Goal: Task Accomplishment & Management: Manage account settings

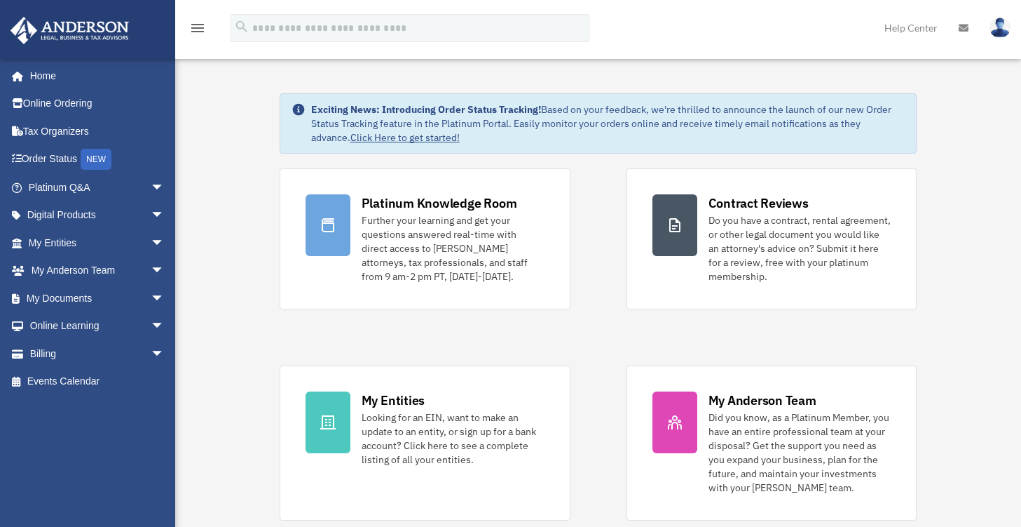
scroll to position [186, 0]
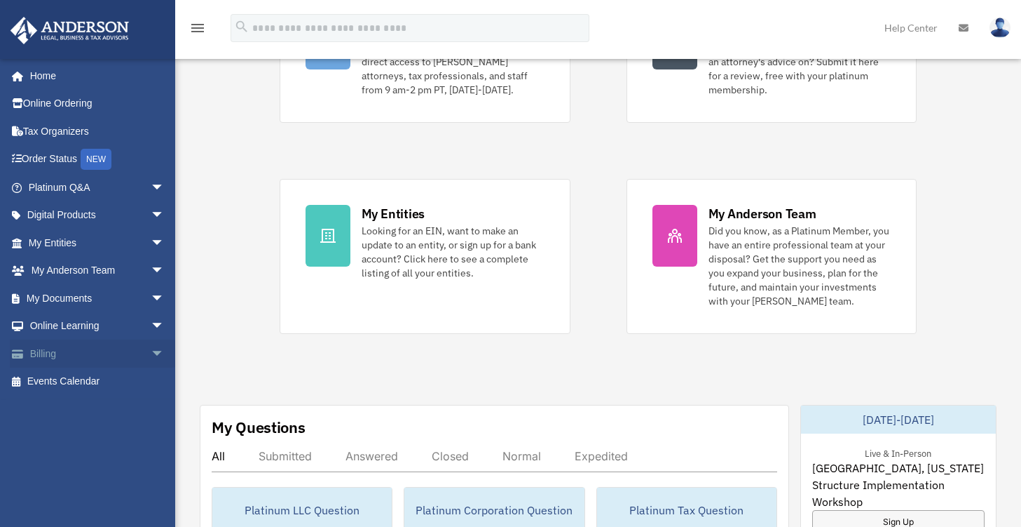
click at [54, 355] on link "Billing arrow_drop_down" at bounding box center [98, 353] width 176 height 28
click at [151, 351] on span "arrow_drop_down" at bounding box center [165, 353] width 28 height 29
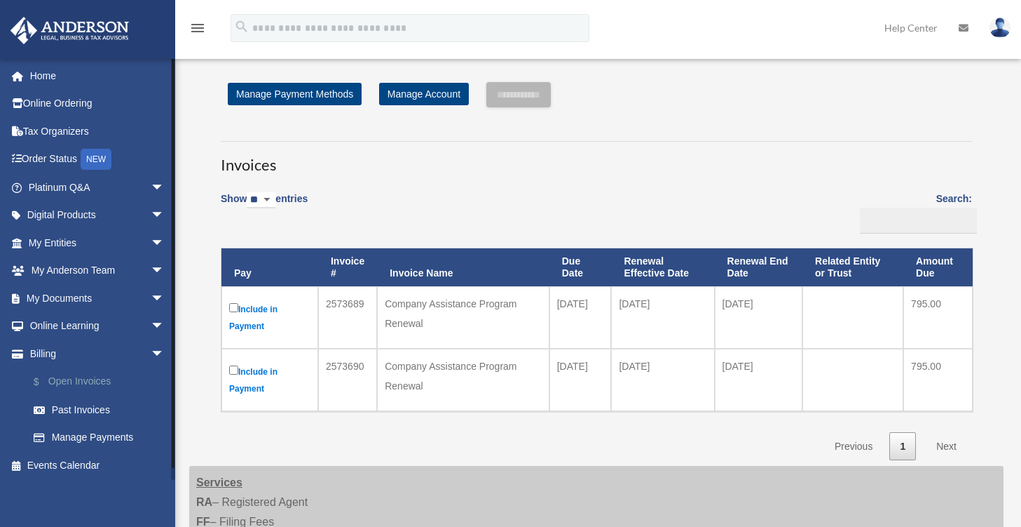
click at [86, 376] on link "$ Open Invoices" at bounding box center [103, 381] width 166 height 29
click at [88, 381] on link "$ Open Invoices" at bounding box center [103, 381] width 166 height 29
click at [742, 208] on div "Show ** ** ** *** entries Search: Pay Invoice # Invoice Name Due Date Renewal E…" at bounding box center [597, 322] width 752 height 278
click at [52, 156] on link "Order Status NEW" at bounding box center [98, 159] width 176 height 29
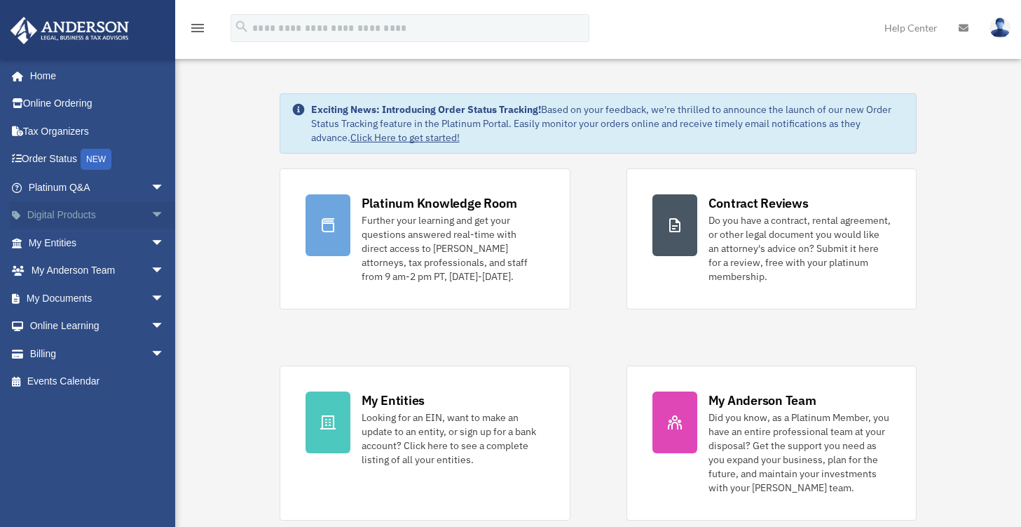
click at [151, 217] on span "arrow_drop_down" at bounding box center [165, 215] width 28 height 29
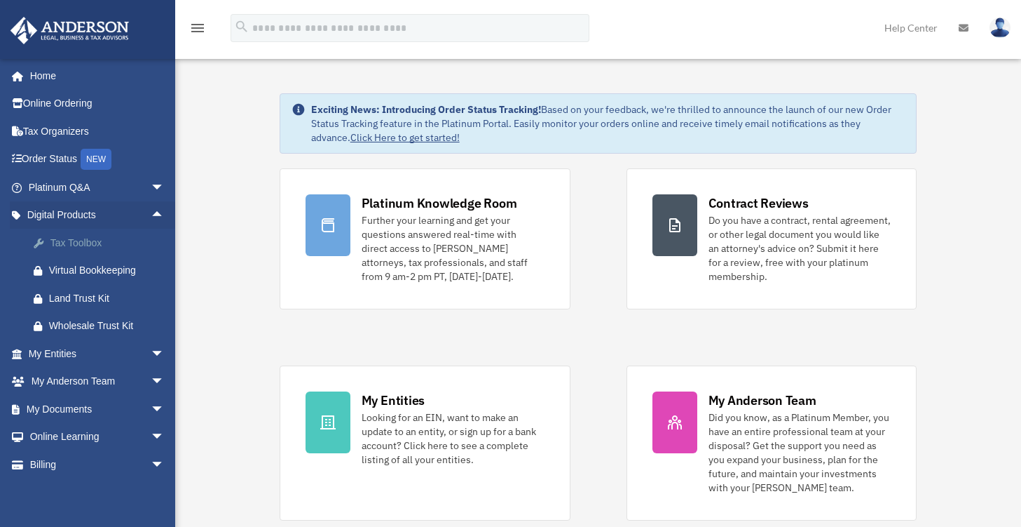
scroll to position [29, 0]
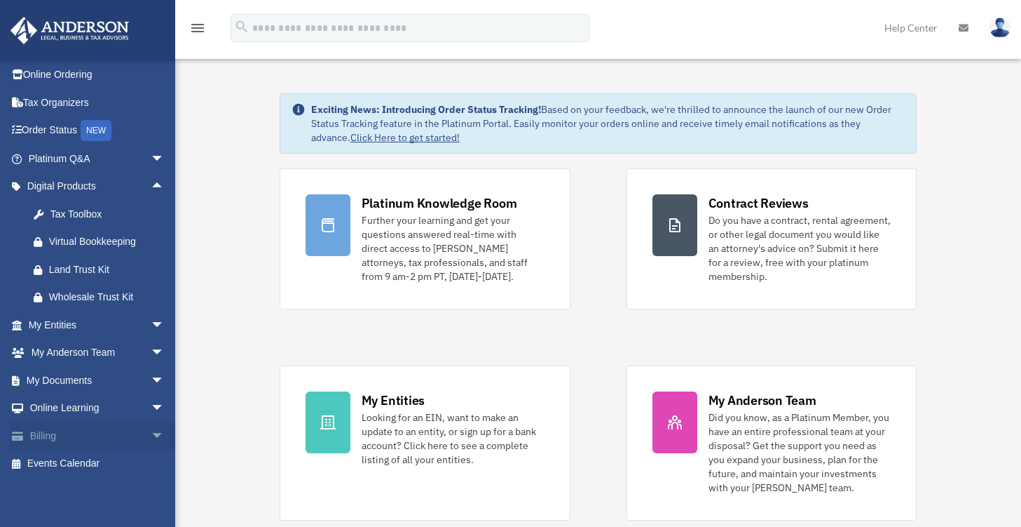
click at [151, 437] on span "arrow_drop_down" at bounding box center [165, 435] width 28 height 29
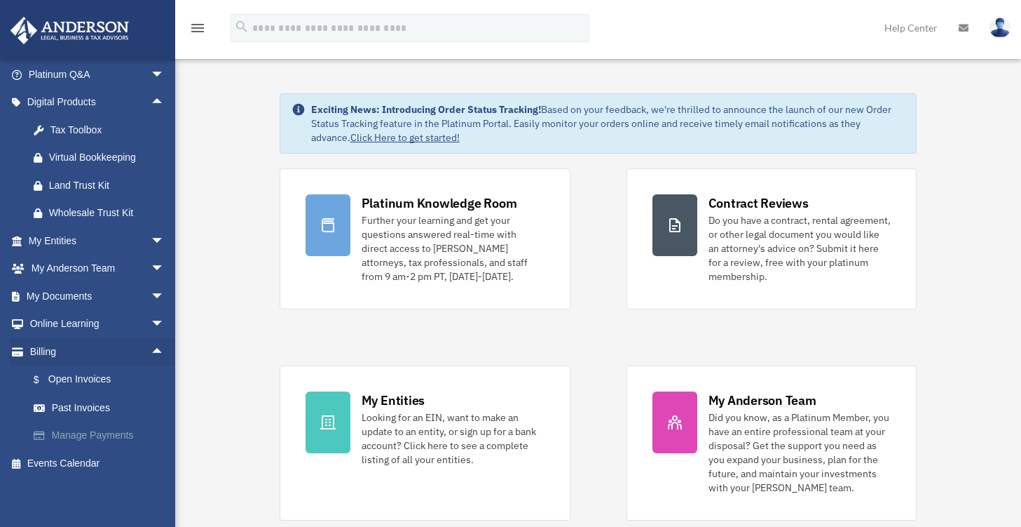
click at [121, 433] on link "Manage Payments" at bounding box center [103, 435] width 166 height 28
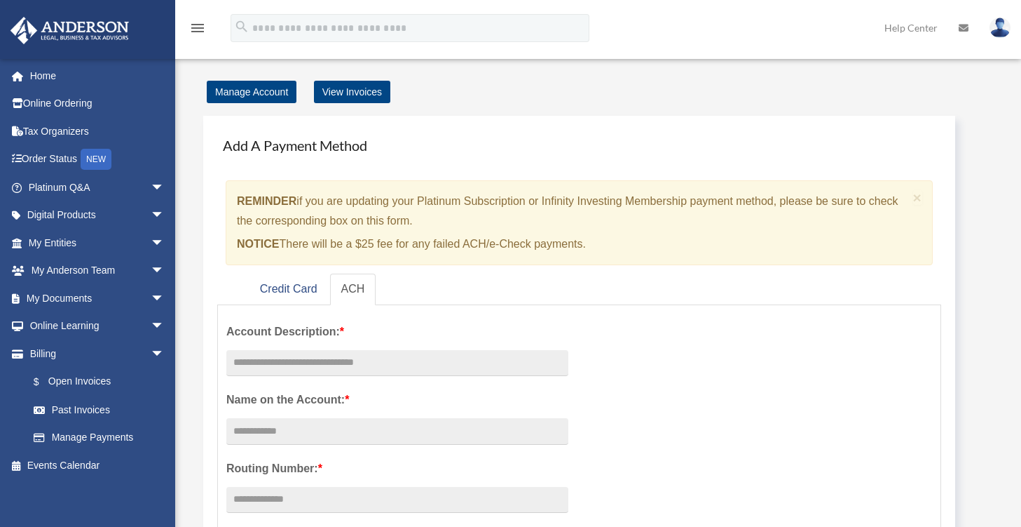
click at [1000, 36] on img at bounding box center [1000, 28] width 21 height 20
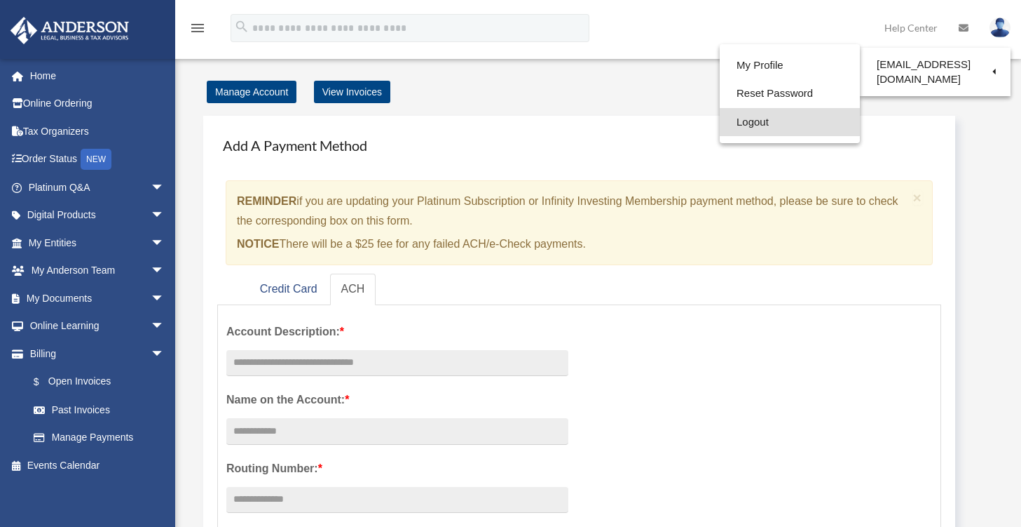
click at [745, 119] on link "Logout" at bounding box center [790, 122] width 140 height 29
